Goal: Information Seeking & Learning: Learn about a topic

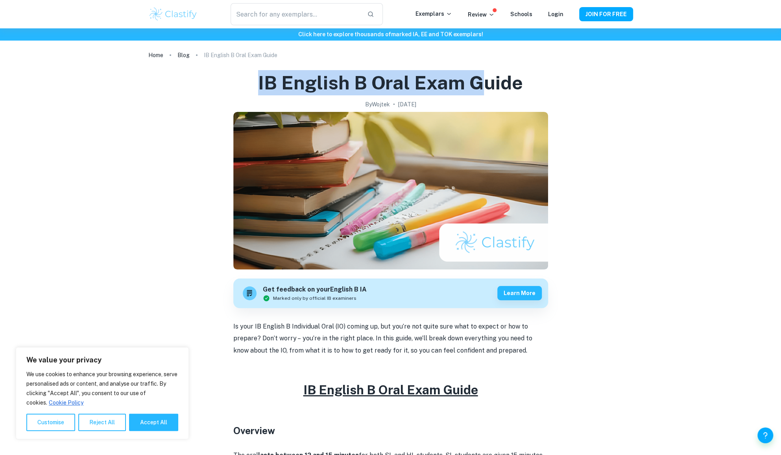
drag, startPoint x: 258, startPoint y: 78, endPoint x: 486, endPoint y: 80, distance: 227.9
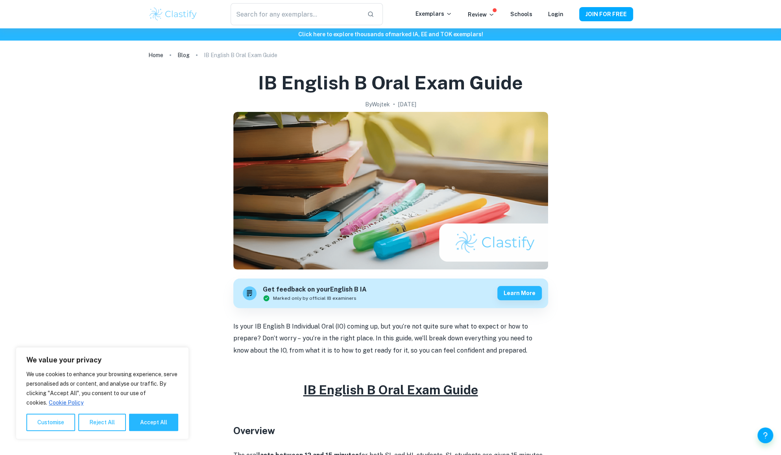
click at [561, 20] on div "​ Exemplars Review Schools Login JOIN FOR FREE" at bounding box center [391, 14] width 504 height 22
click at [561, 17] on link "Login" at bounding box center [555, 14] width 15 height 6
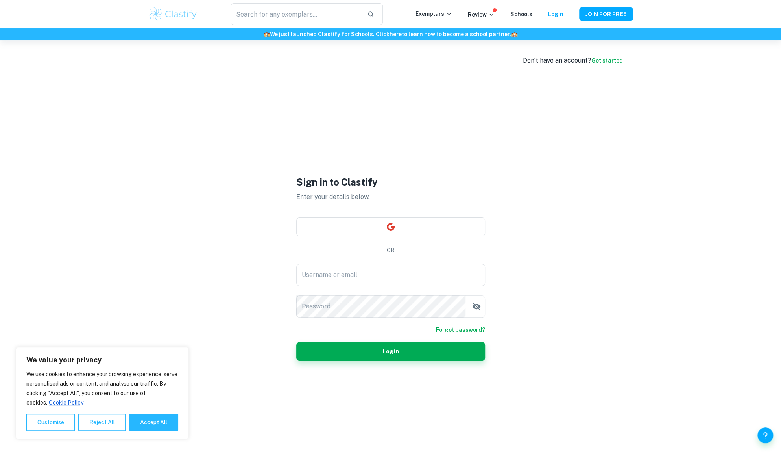
click at [462, 228] on button "button" at bounding box center [390, 226] width 189 height 19
